Goal: Task Accomplishment & Management: Complete application form

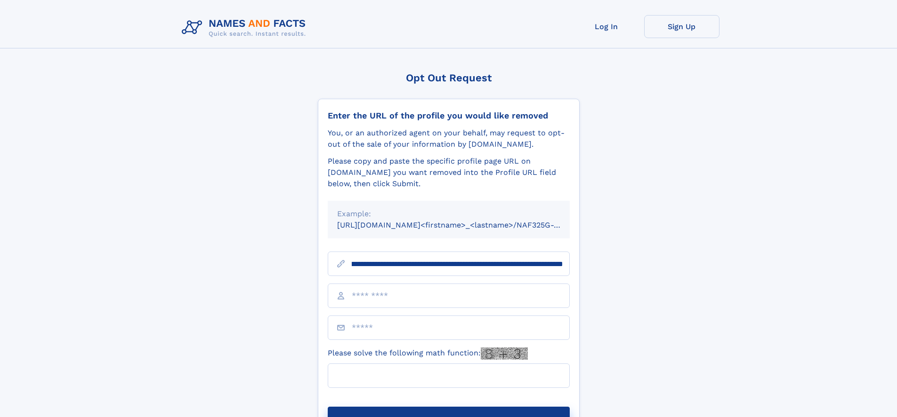
scroll to position [0, 112]
type input "**********"
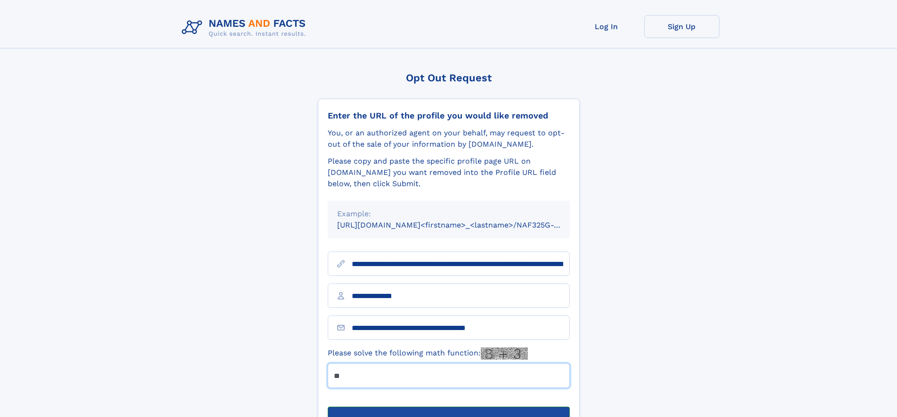
type input "**"
click at [448, 407] on button "Submit Opt Out Request" at bounding box center [449, 422] width 242 height 30
